Goal: Task Accomplishment & Management: Manage account settings

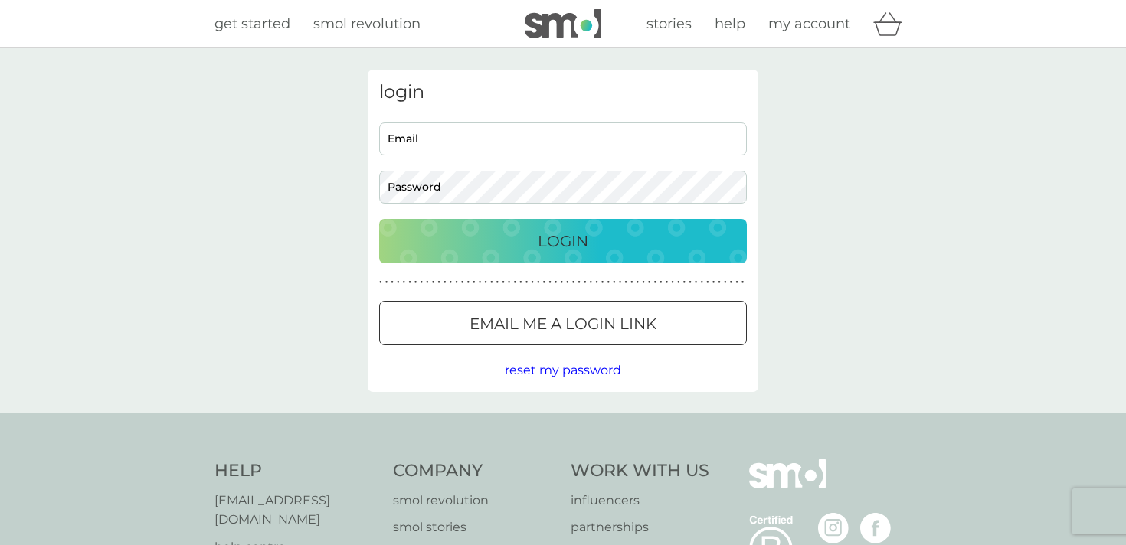
type input "[PERSON_NAME][EMAIL_ADDRESS][PERSON_NAME][PERSON_NAME][DOMAIN_NAME]"
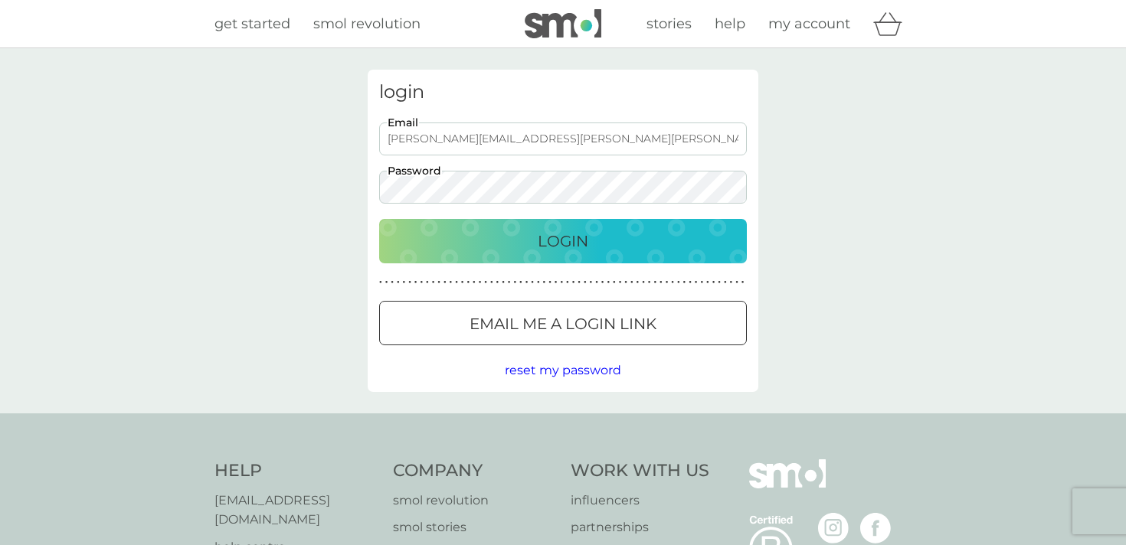
click at [489, 237] on div "Login" at bounding box center [562, 241] width 337 height 25
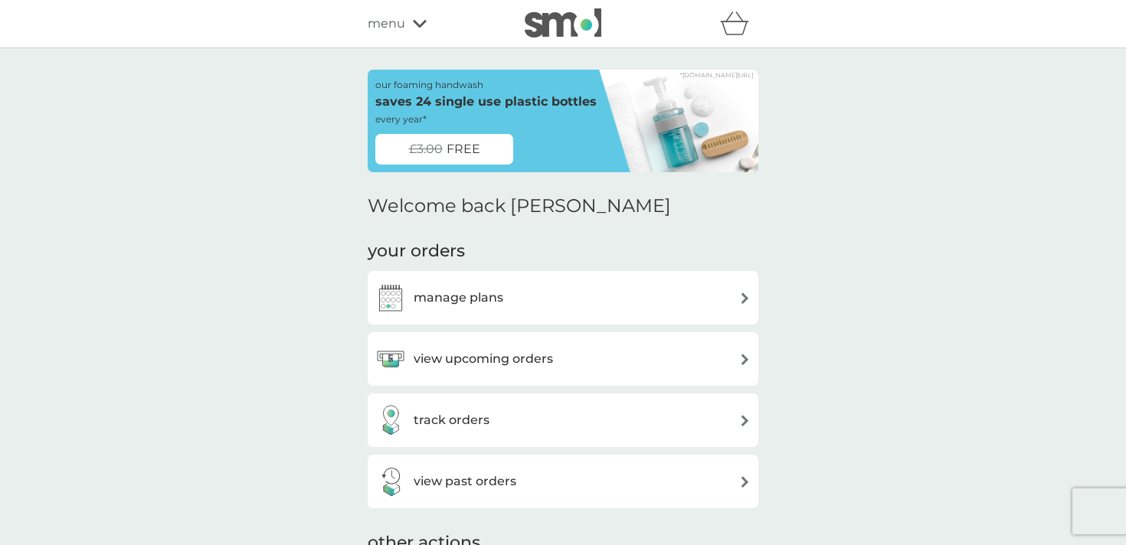
click at [541, 358] on h3 "view upcoming orders" at bounding box center [482, 359] width 139 height 20
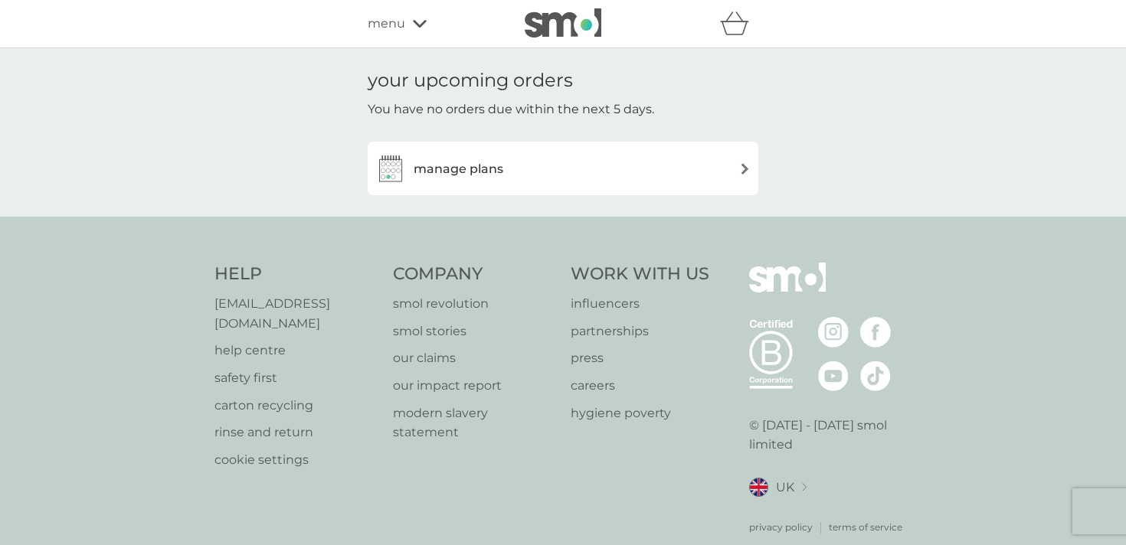
click at [402, 20] on span "menu" at bounding box center [387, 24] width 38 height 20
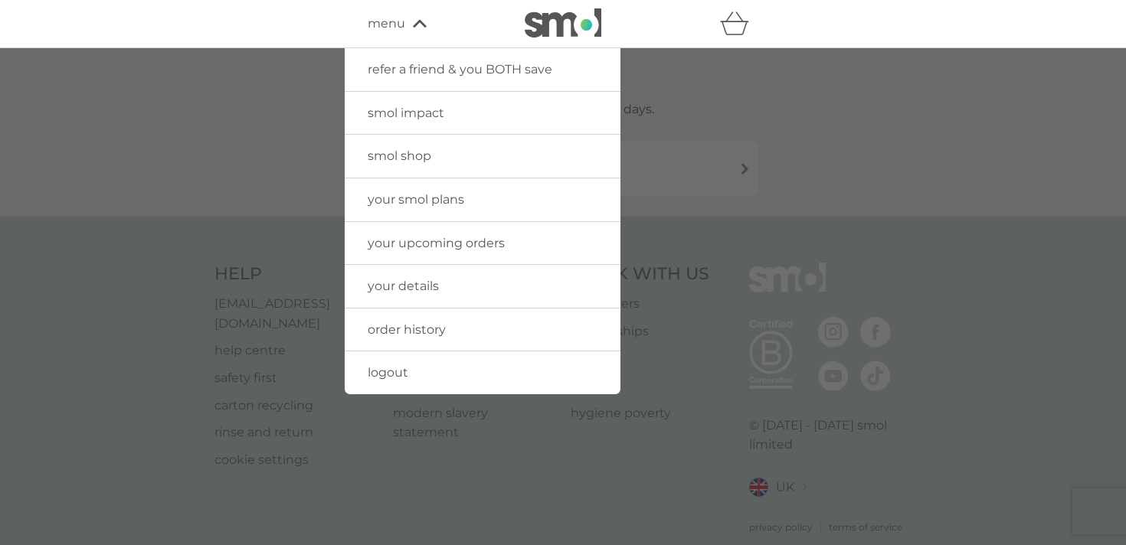
click at [743, 26] on icon "basket" at bounding box center [734, 23] width 29 height 24
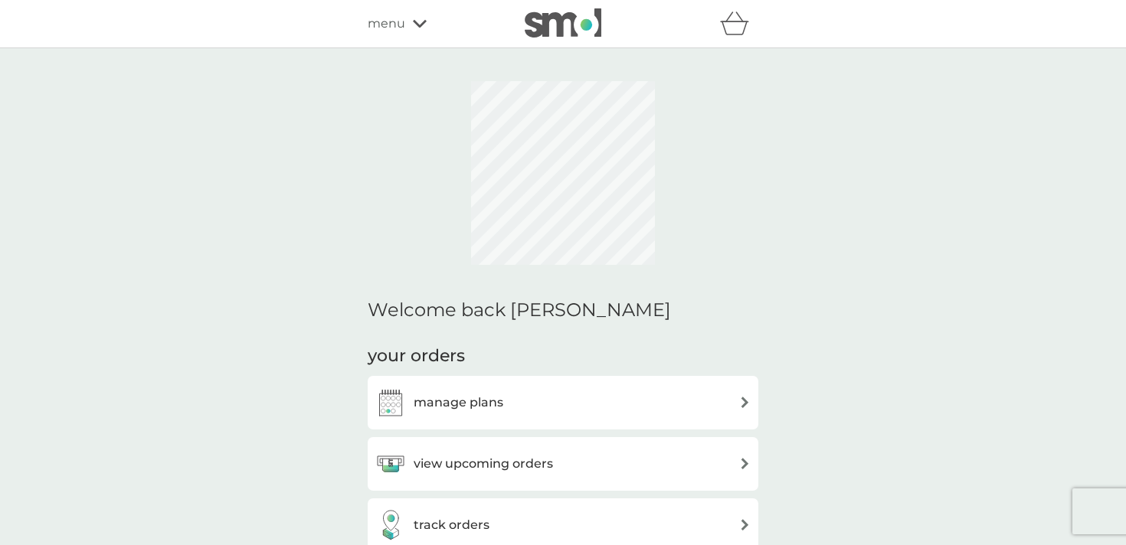
click at [498, 498] on div "track orders" at bounding box center [563, 525] width 391 height 54
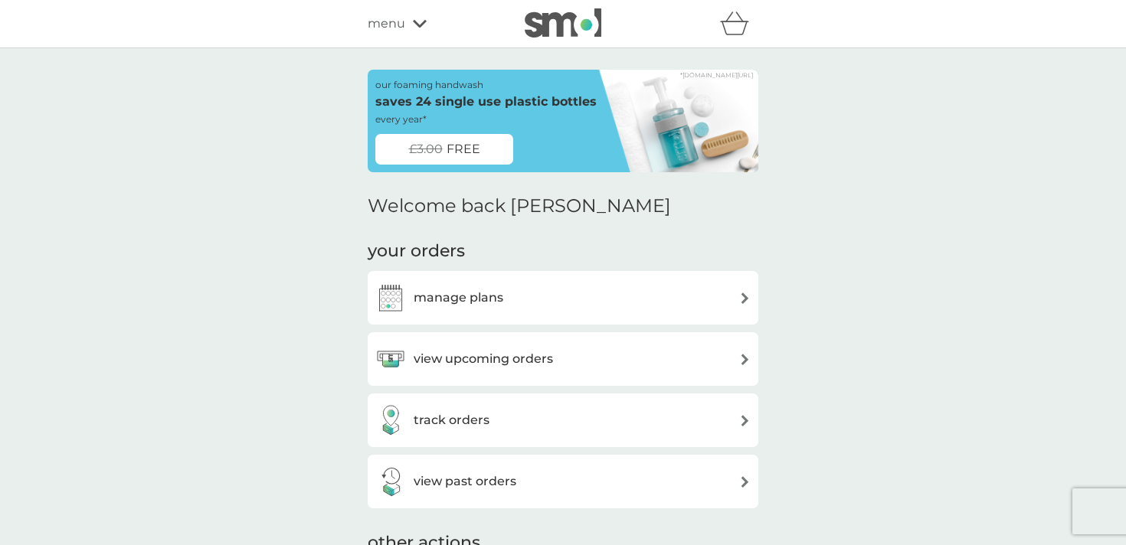
scroll to position [61, 0]
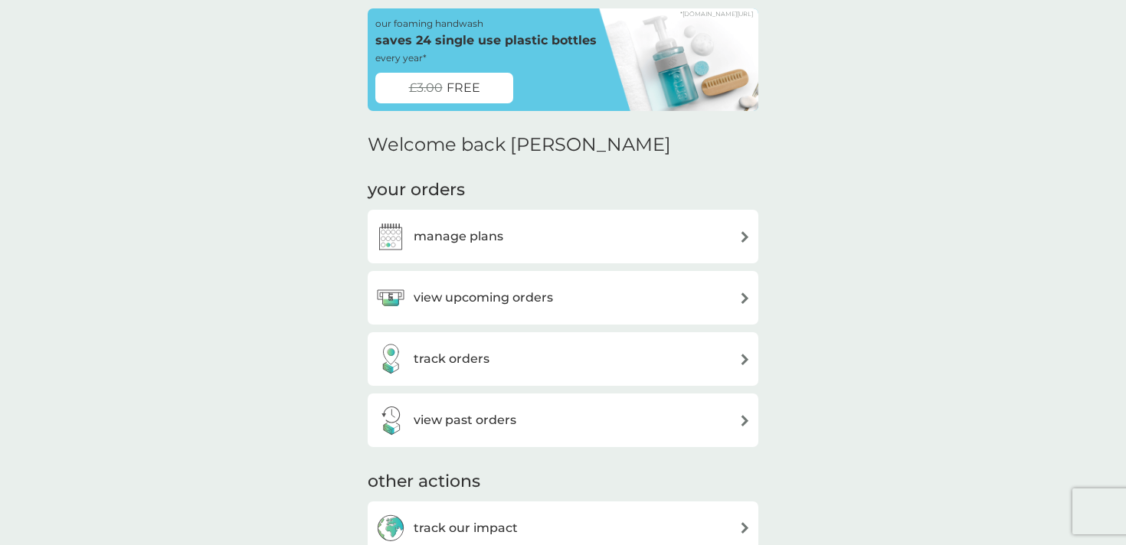
click at [535, 371] on div "track orders" at bounding box center [562, 359] width 375 height 31
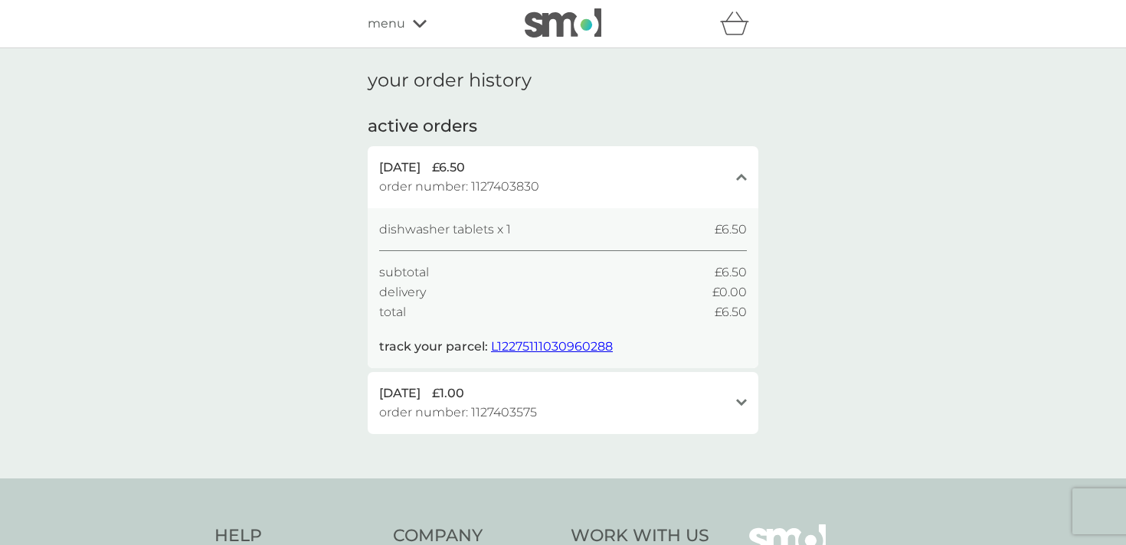
click at [406, 18] on div "menu" at bounding box center [433, 24] width 130 height 20
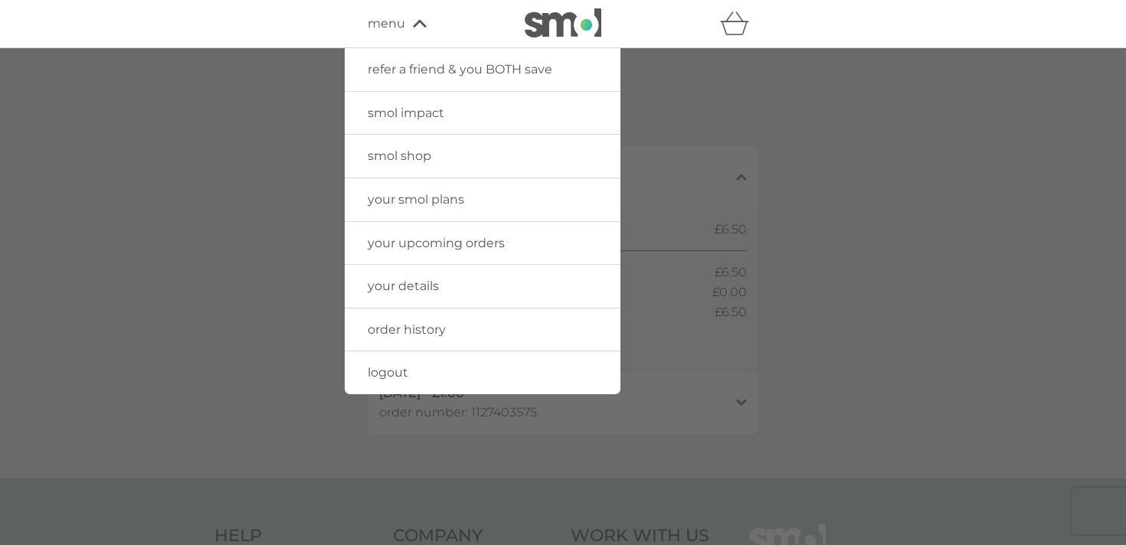
click at [424, 292] on span "your details" at bounding box center [403, 286] width 71 height 15
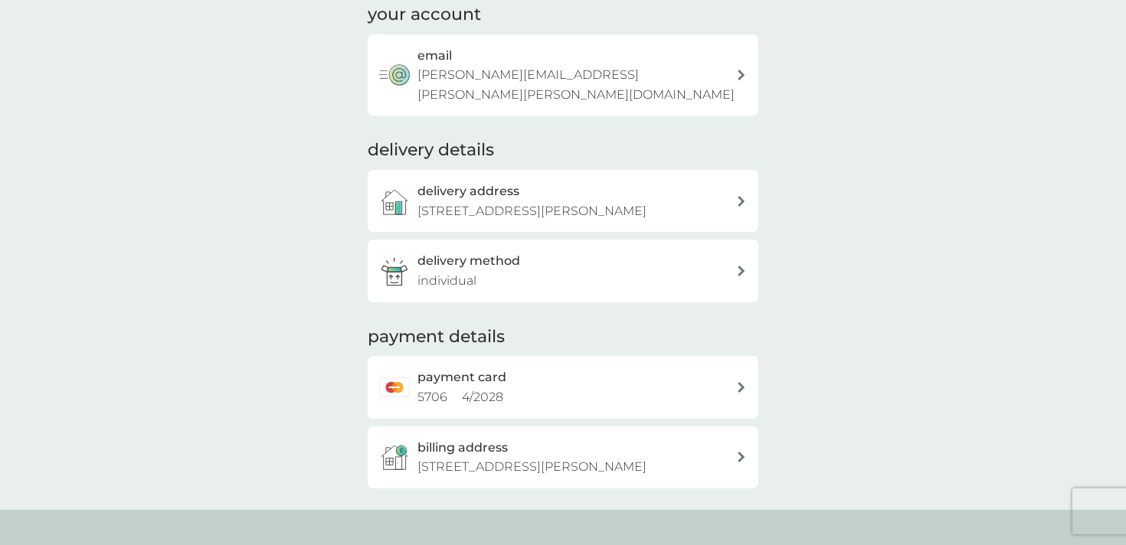
scroll to position [132, 0]
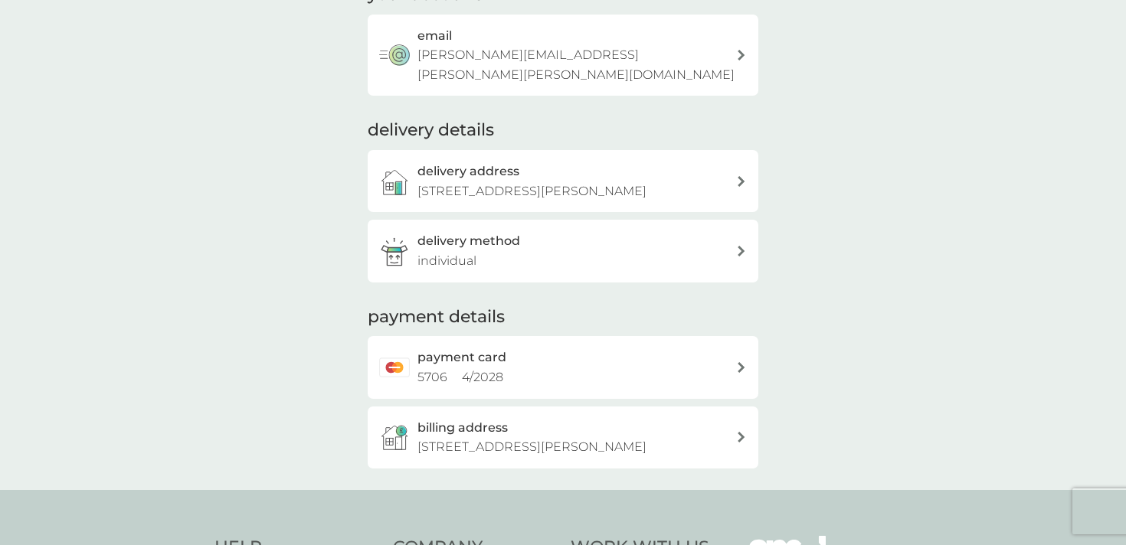
click at [487, 348] on h2 "payment card" at bounding box center [461, 358] width 89 height 20
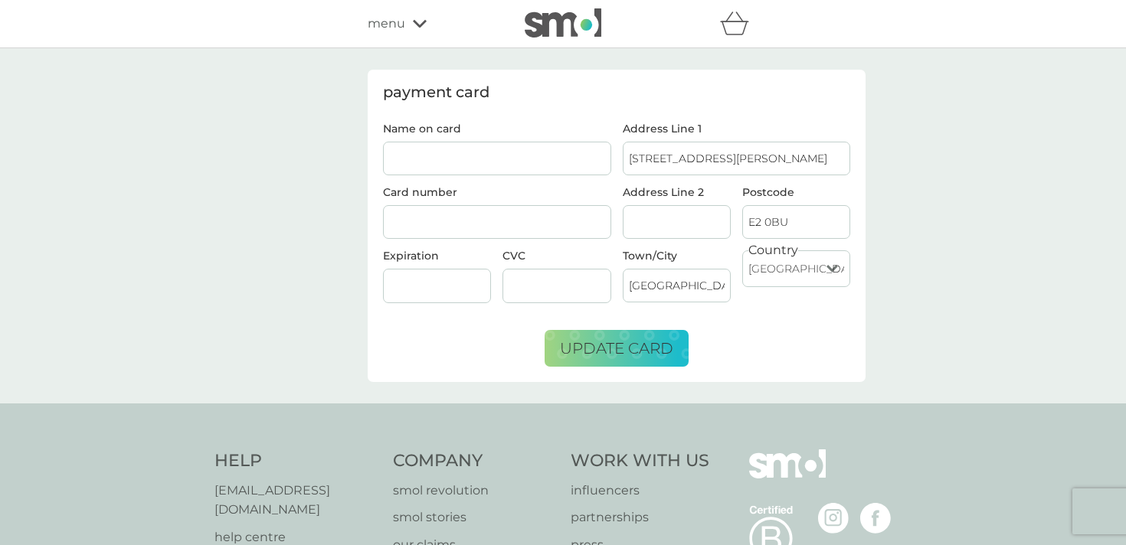
click at [413, 27] on icon at bounding box center [420, 23] width 14 height 9
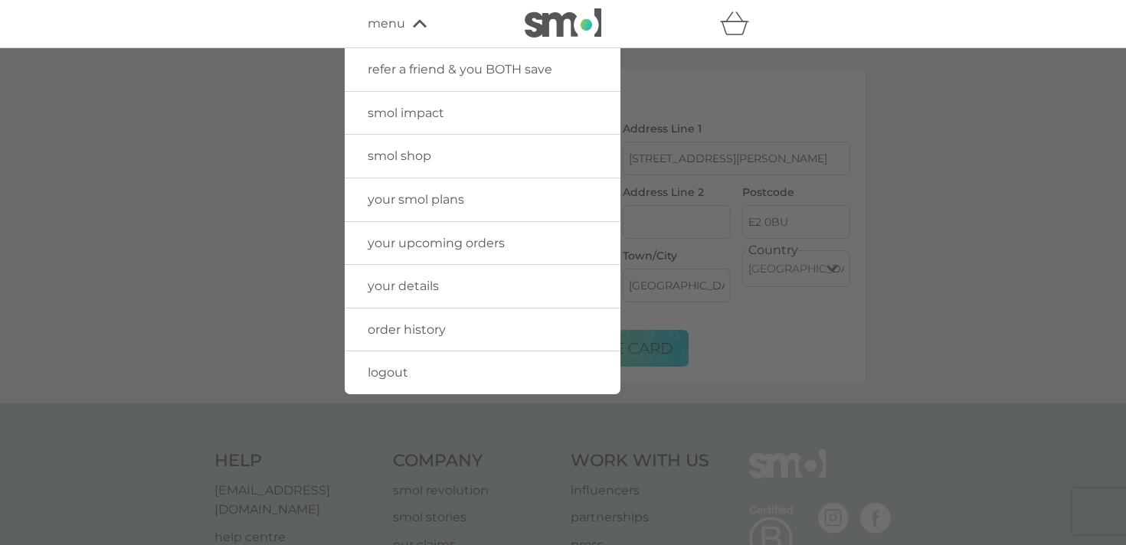
click at [436, 286] on span "your details" at bounding box center [403, 286] width 71 height 15
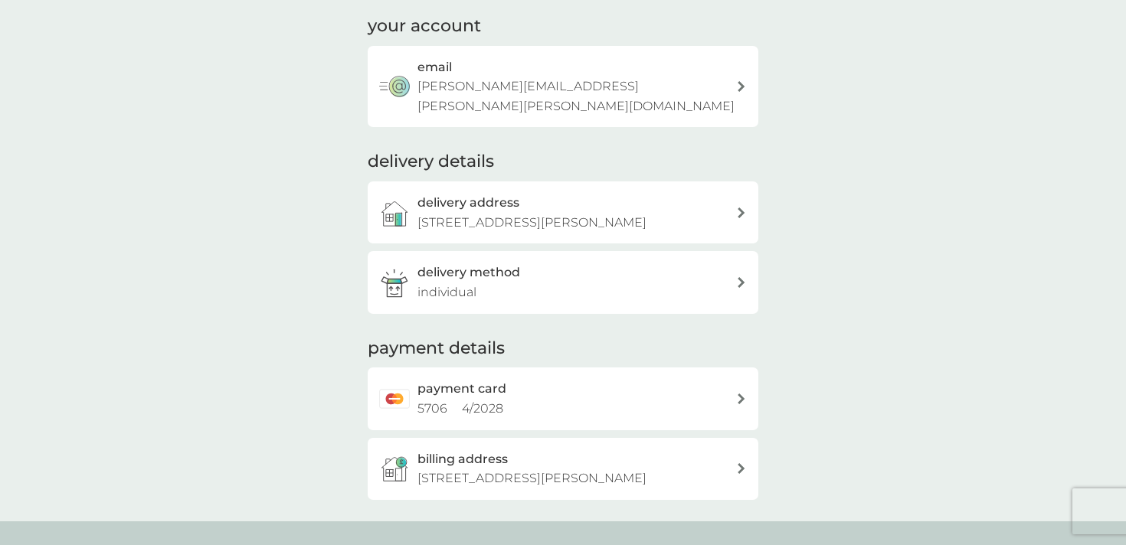
scroll to position [103, 0]
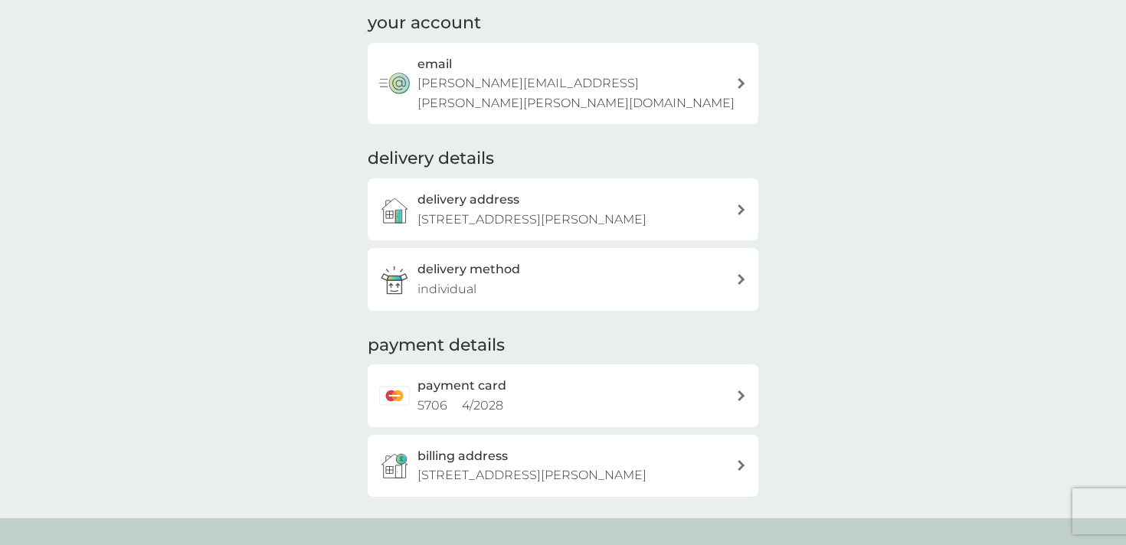
click at [558, 268] on div "delivery method individual" at bounding box center [576, 279] width 319 height 39
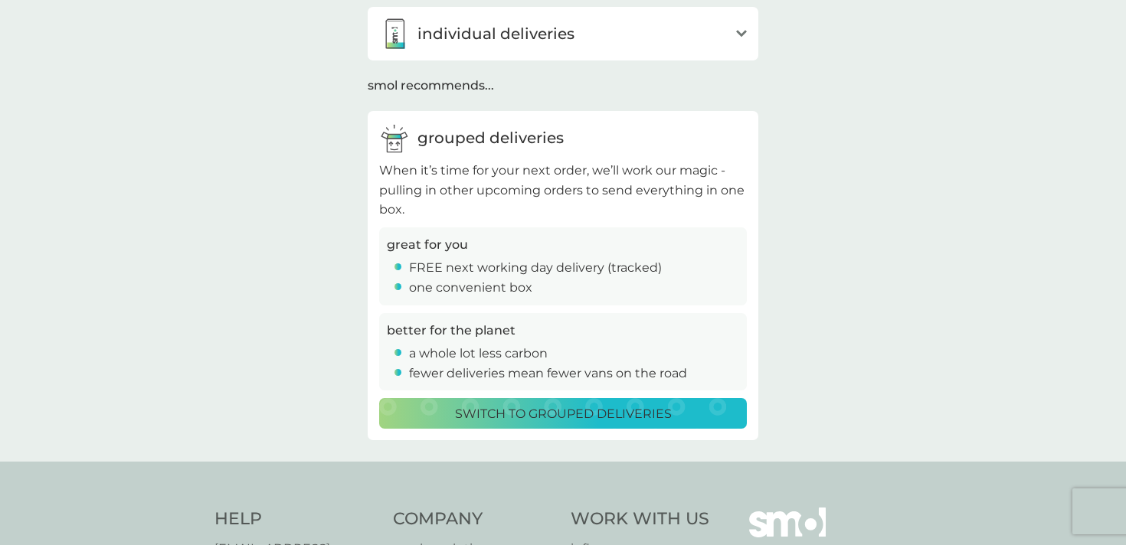
scroll to position [142, 0]
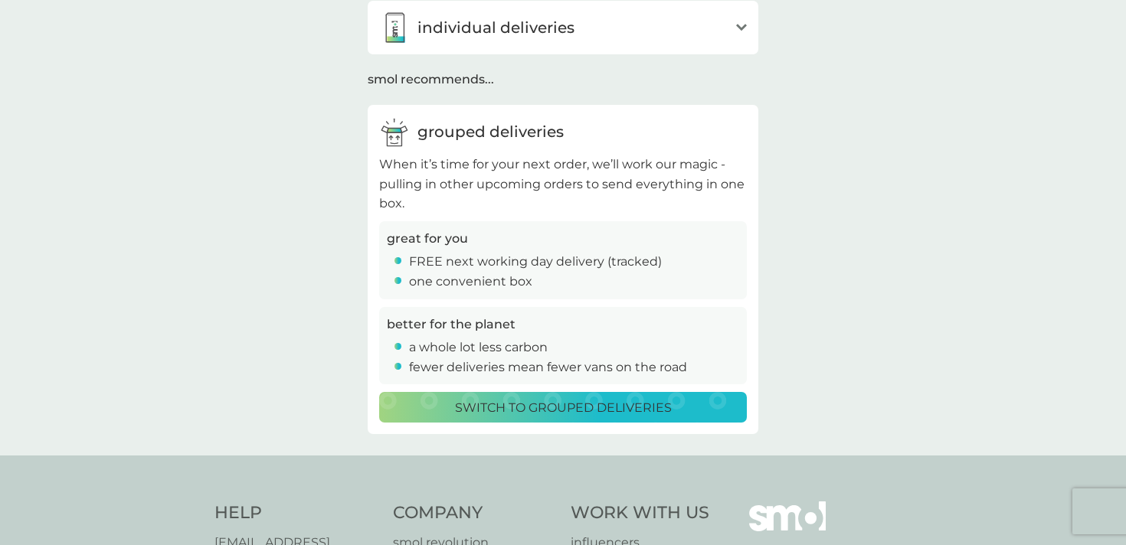
click at [504, 38] on p "individual deliveries" at bounding box center [495, 27] width 157 height 25
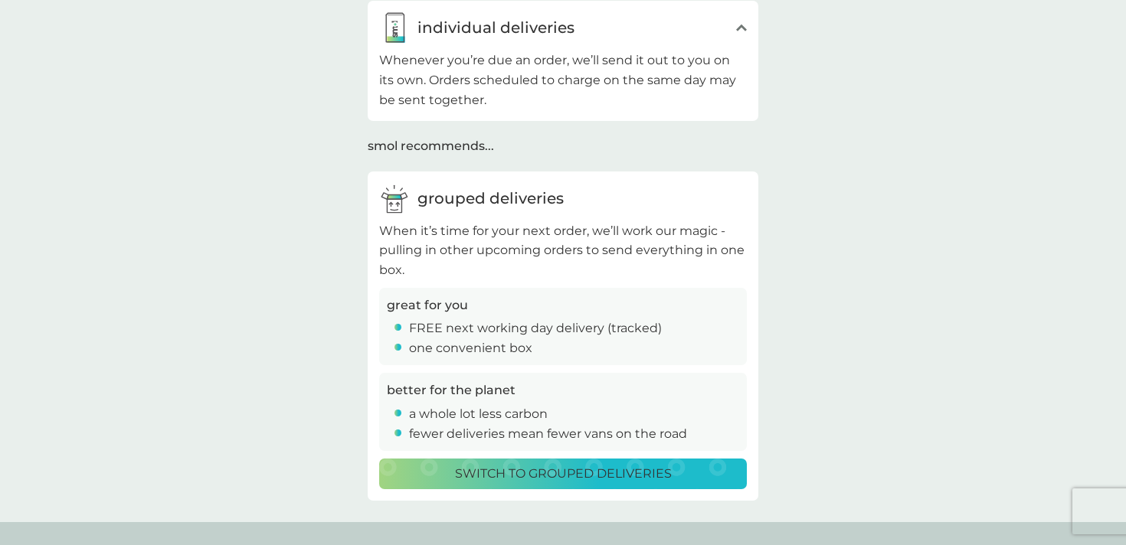
scroll to position [100, 0]
